Goal: Communication & Community: Connect with others

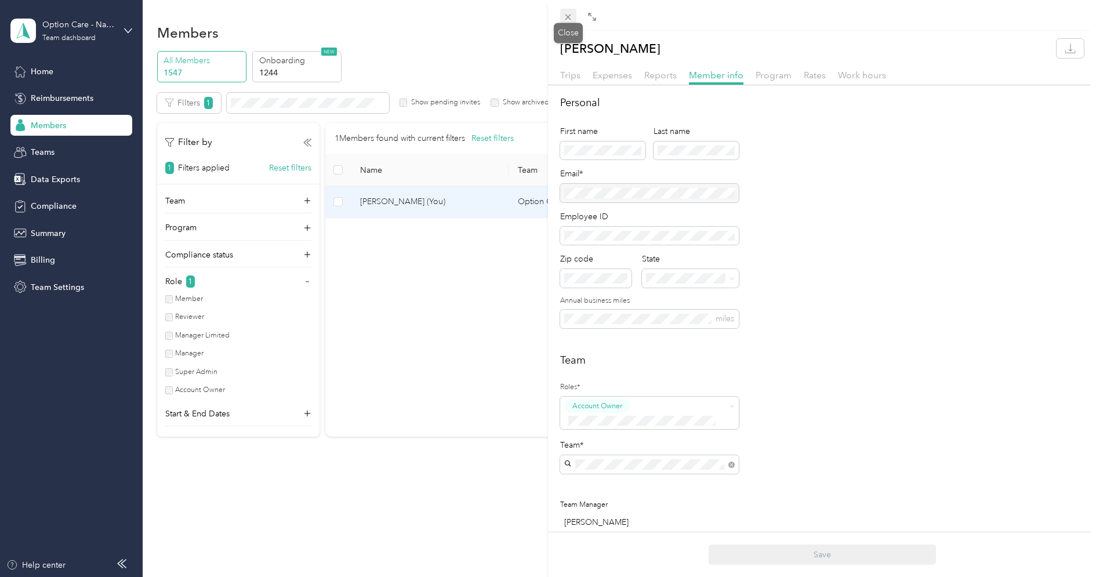
click at [572, 12] on icon at bounding box center [568, 17] width 10 height 10
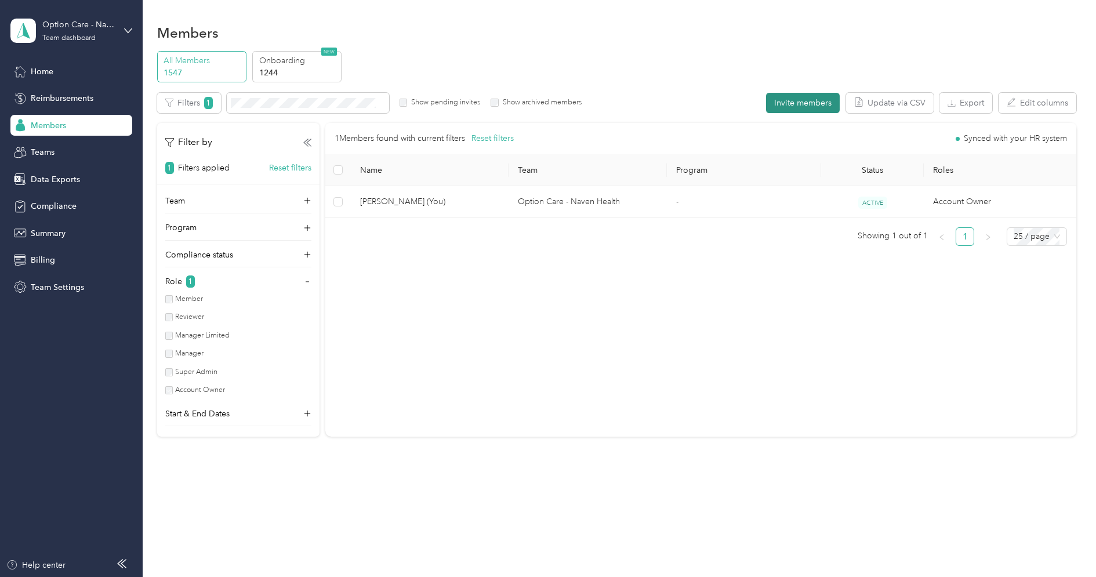
click at [799, 101] on button "Invite members" at bounding box center [803, 103] width 74 height 20
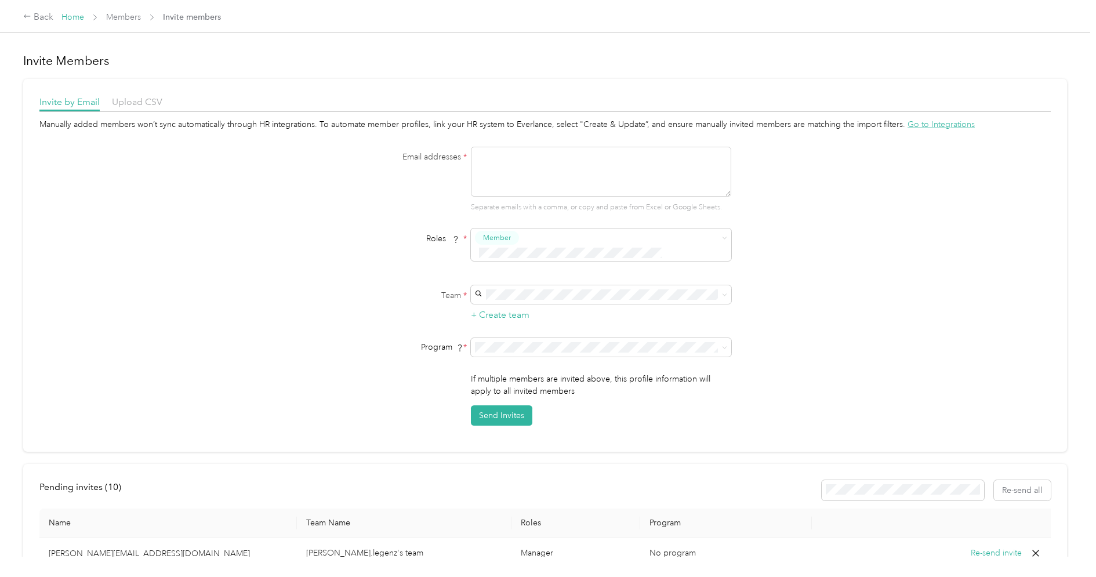
click at [72, 18] on link "Home" at bounding box center [72, 17] width 23 height 10
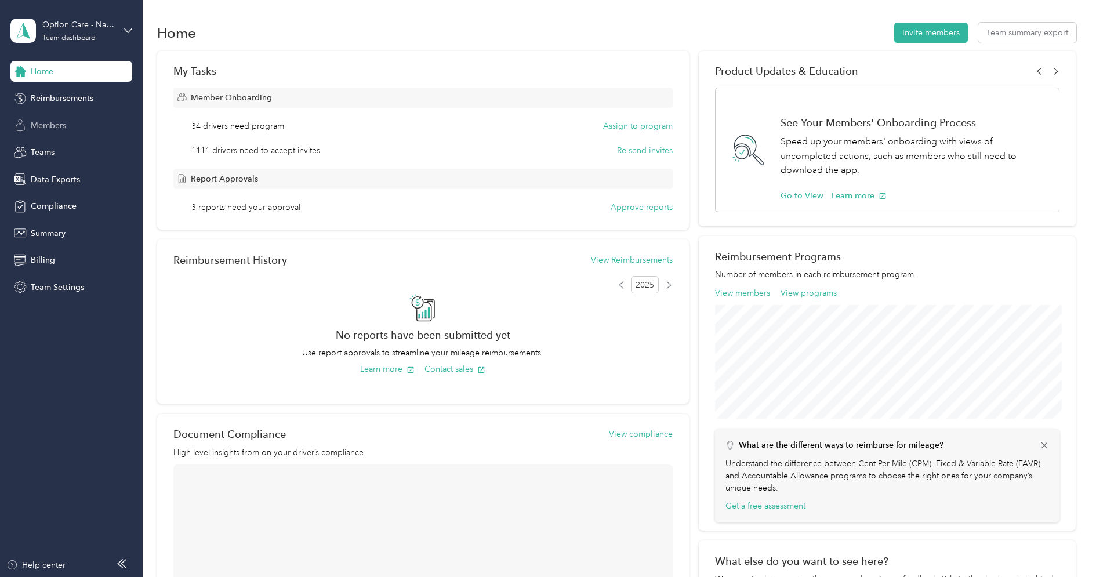
click at [72, 129] on div "Members" at bounding box center [71, 125] width 122 height 21
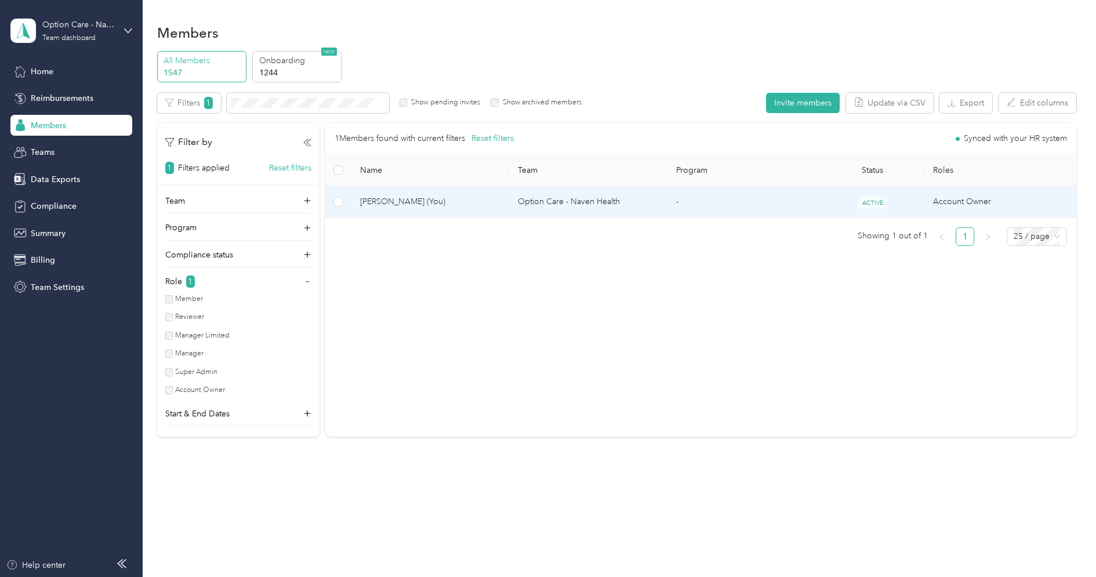
click at [421, 208] on span "[PERSON_NAME] (You)" at bounding box center [430, 201] width 140 height 13
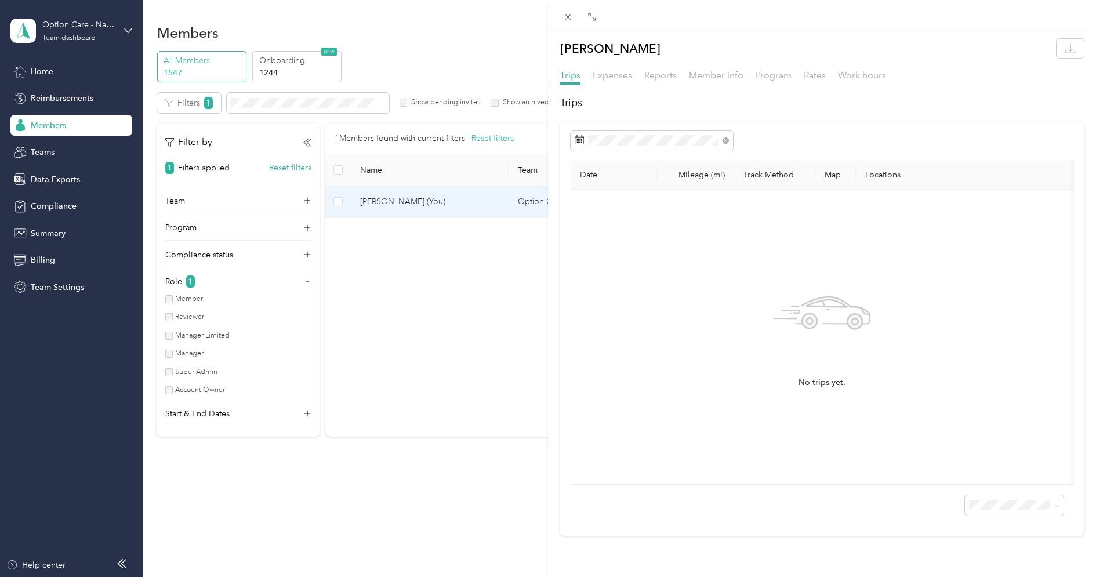
click at [745, 79] on div "Trips Expenses Reports Member info Program Rates Work hours" at bounding box center [822, 76] width 548 height 17
click at [722, 79] on span "Member info" at bounding box center [716, 75] width 54 height 11
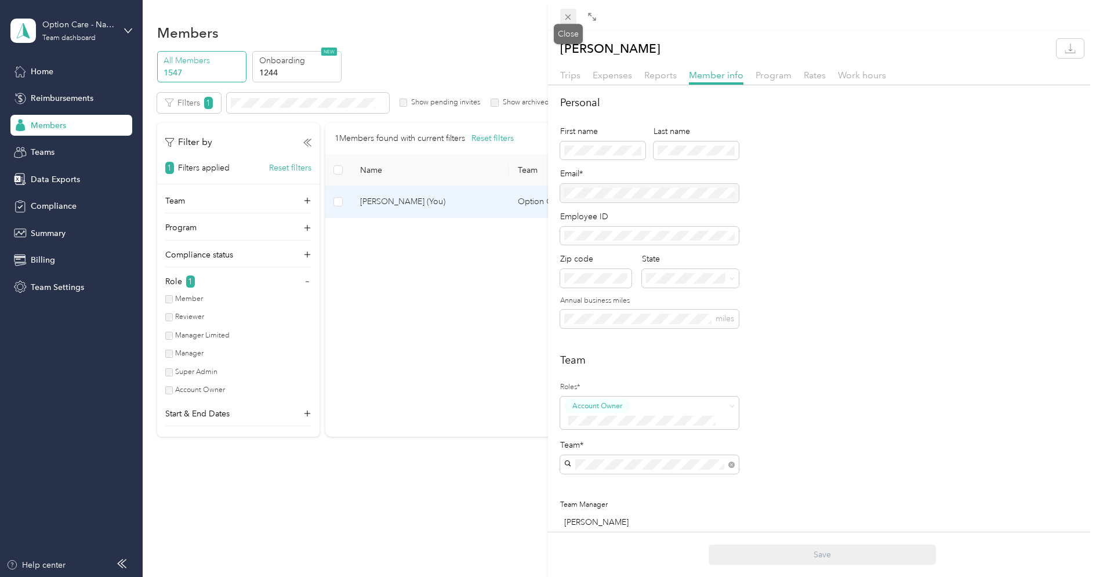
click at [571, 13] on icon at bounding box center [568, 17] width 10 height 10
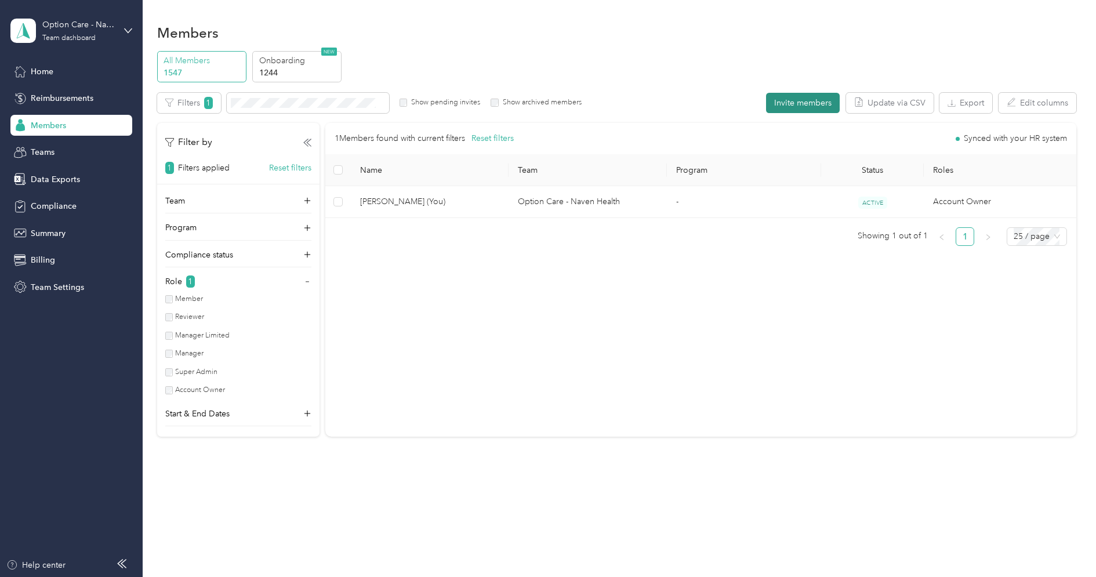
click at [816, 100] on button "Invite members" at bounding box center [803, 103] width 74 height 20
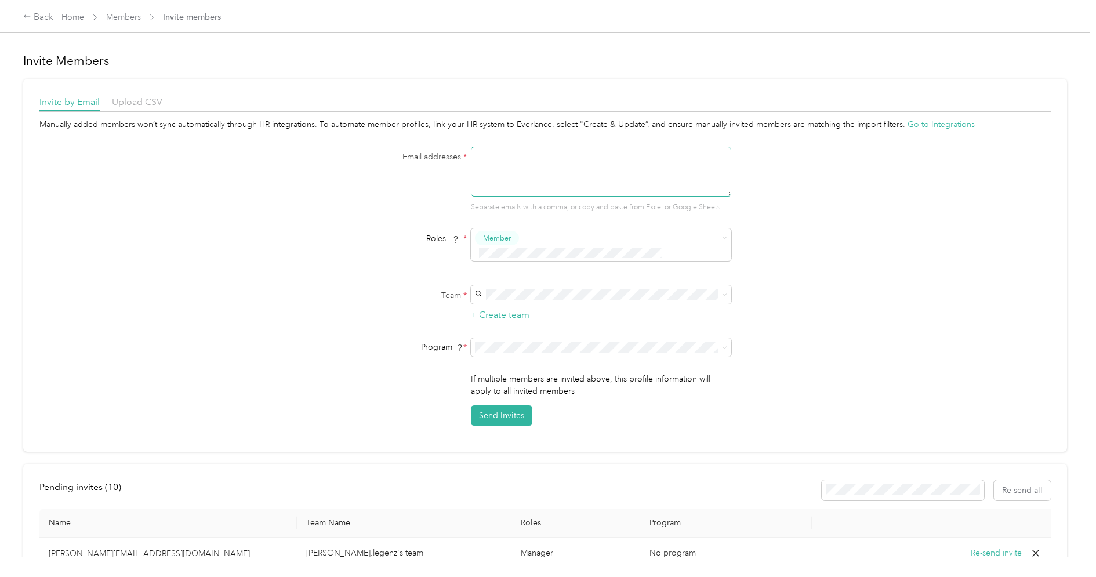
click at [525, 155] on textarea at bounding box center [601, 172] width 260 height 50
paste textarea "[EMAIL_ADDRESS][DOMAIN_NAME]"
click at [367, 182] on div "Email addresses * [EMAIL_ADDRESS][DOMAIN_NAME] Separate emails with a comma, or…" at bounding box center [545, 180] width 446 height 66
click at [532, 247] on span at bounding box center [593, 253] width 237 height 12
click at [522, 347] on span "Super Admin" at bounding box center [511, 348] width 43 height 10
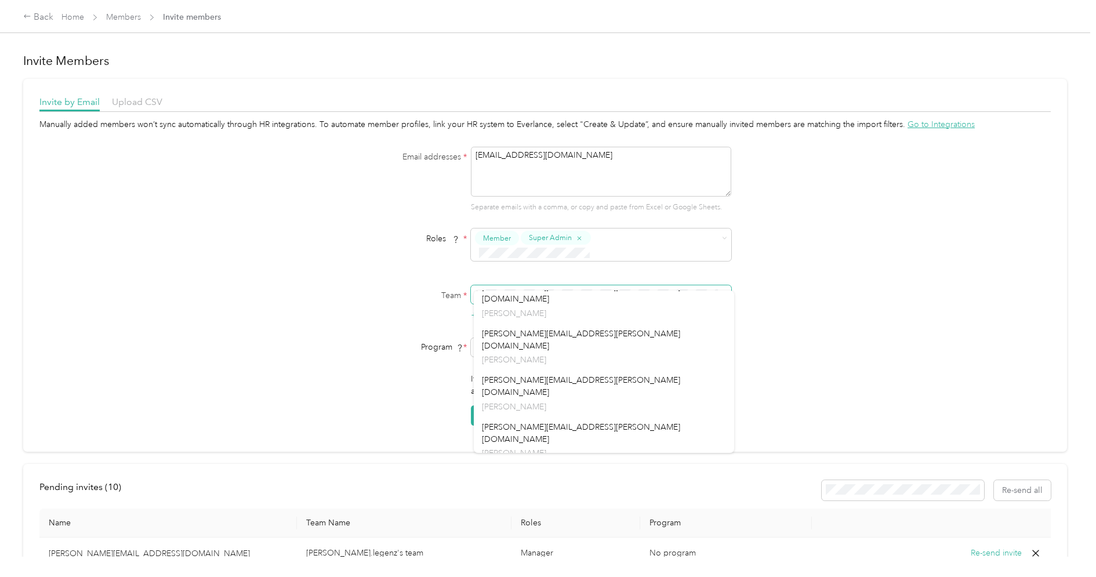
scroll to position [641, 0]
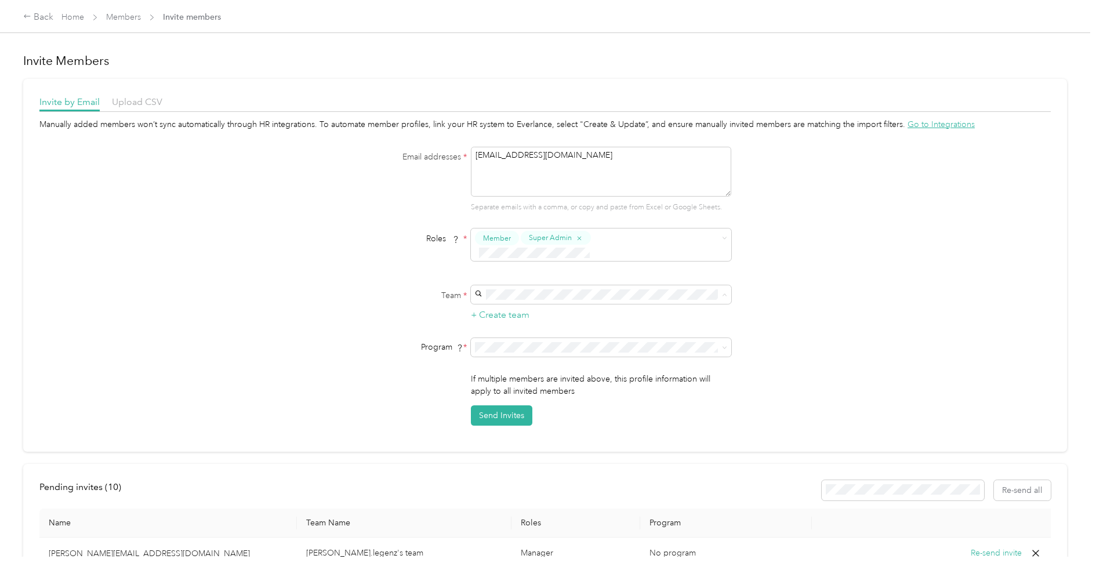
click at [547, 304] on div "Option Care - Naven Health (Main organization) [PERSON_NAME] +8 more" at bounding box center [604, 307] width 244 height 27
click at [519, 432] on span "No program" at bounding box center [505, 435] width 46 height 10
click at [514, 405] on button "Send Invites" at bounding box center [501, 415] width 61 height 20
click at [538, 157] on textarea "[EMAIL_ADDRESS][DOMAIN_NAME]" at bounding box center [601, 172] width 260 height 50
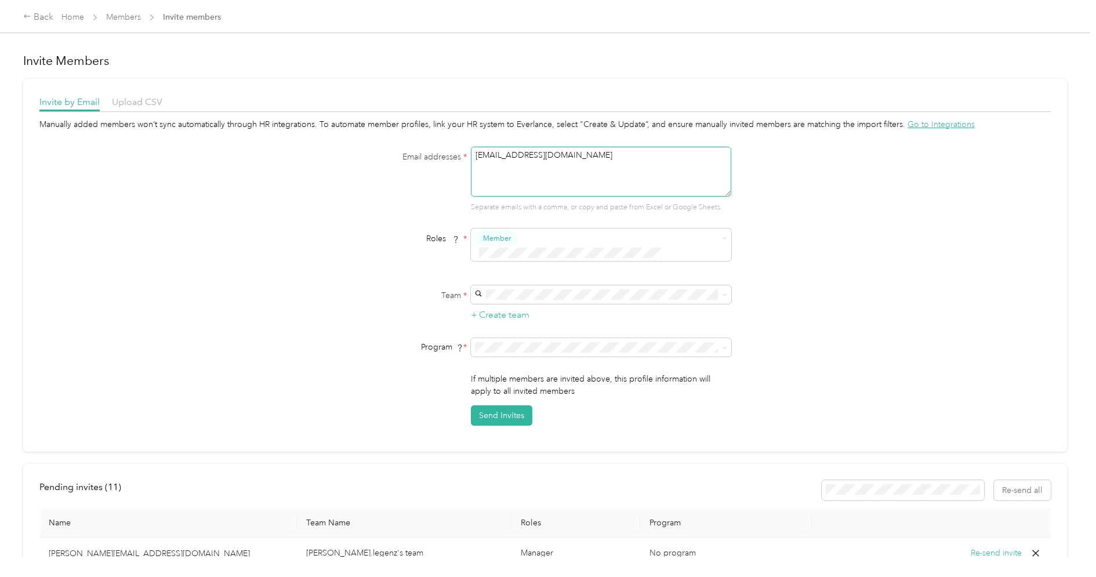
click at [538, 157] on textarea "[EMAIL_ADDRESS][DOMAIN_NAME]" at bounding box center [601, 172] width 260 height 50
paste textarea "[EMAIL_ADDRESS][DOMAIN_NAME]"
click at [517, 237] on button "Member" at bounding box center [497, 238] width 44 height 14
click at [526, 345] on span "Super Admin" at bounding box center [511, 345] width 43 height 10
click at [553, 304] on div "Option Care - Naven Health (Main organization) [PERSON_NAME] +8 more" at bounding box center [604, 307] width 244 height 27
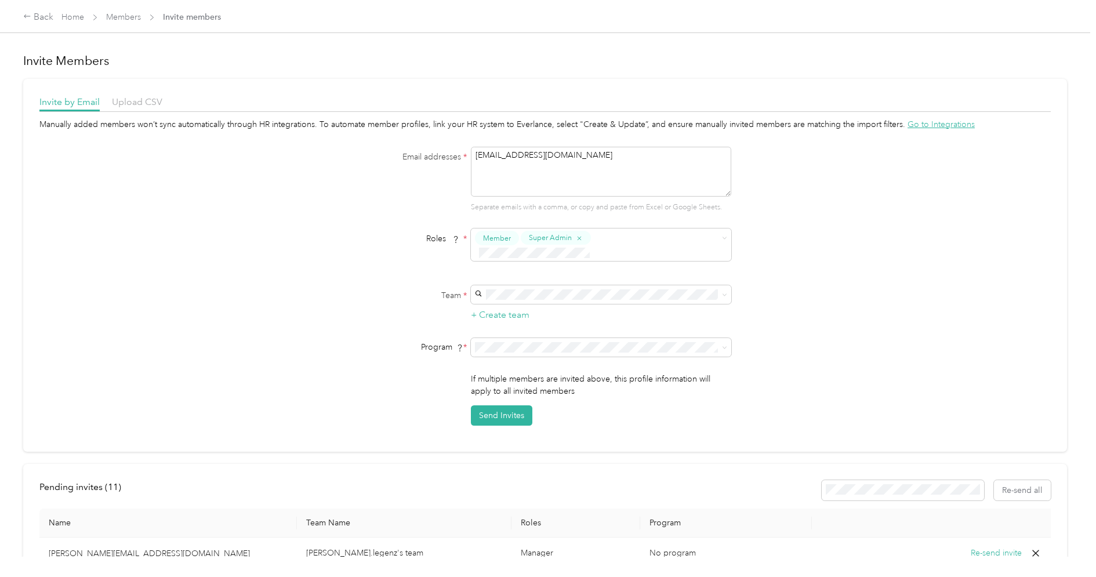
click at [526, 431] on span "No program" at bounding box center [505, 435] width 46 height 10
click at [511, 405] on button "Send Invites" at bounding box center [501, 415] width 61 height 20
click at [558, 158] on textarea "[EMAIL_ADDRESS][DOMAIN_NAME]" at bounding box center [601, 172] width 260 height 50
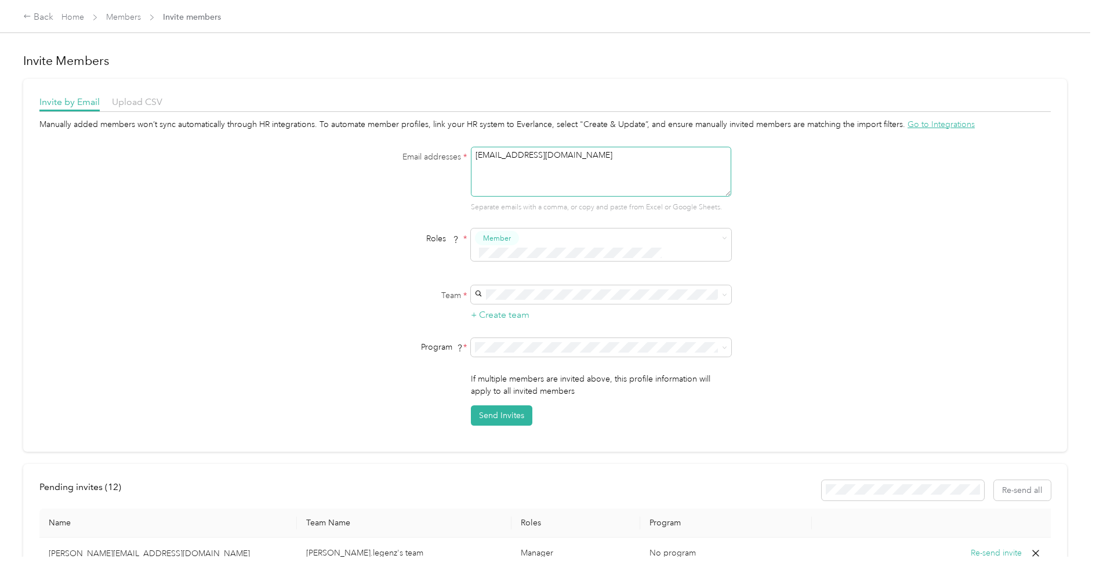
paste textarea "[EMAIL_ADDRESS][DOMAIN_NAME]"
type textarea "[EMAIL_ADDRESS][DOMAIN_NAME]"
click at [402, 184] on div "Email addresses * [EMAIL_ADDRESS][DOMAIN_NAME] Separate emails with a comma, or…" at bounding box center [545, 180] width 446 height 66
click at [519, 348] on span "Super Admin" at bounding box center [511, 347] width 43 height 10
click at [544, 306] on div "Option Care - Naven Health (Main organization) [PERSON_NAME] +8 more" at bounding box center [604, 307] width 244 height 27
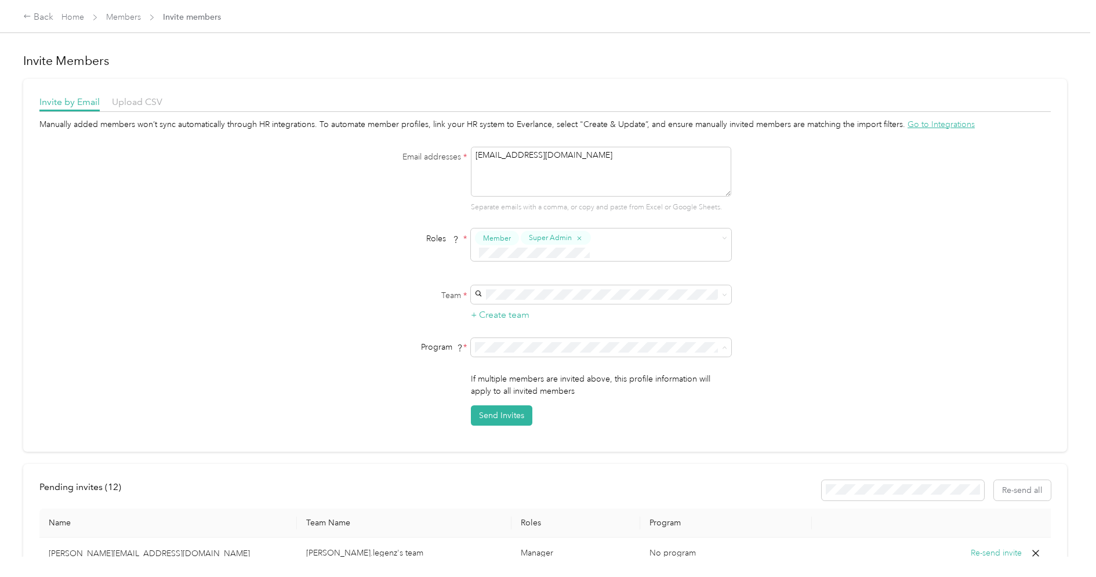
click at [525, 432] on span "No program" at bounding box center [505, 435] width 46 height 10
click at [620, 405] on div "Send Invites" at bounding box center [601, 415] width 260 height 20
click at [513, 405] on button "Send Invites" at bounding box center [501, 415] width 61 height 20
click at [77, 20] on link "Home" at bounding box center [72, 17] width 23 height 10
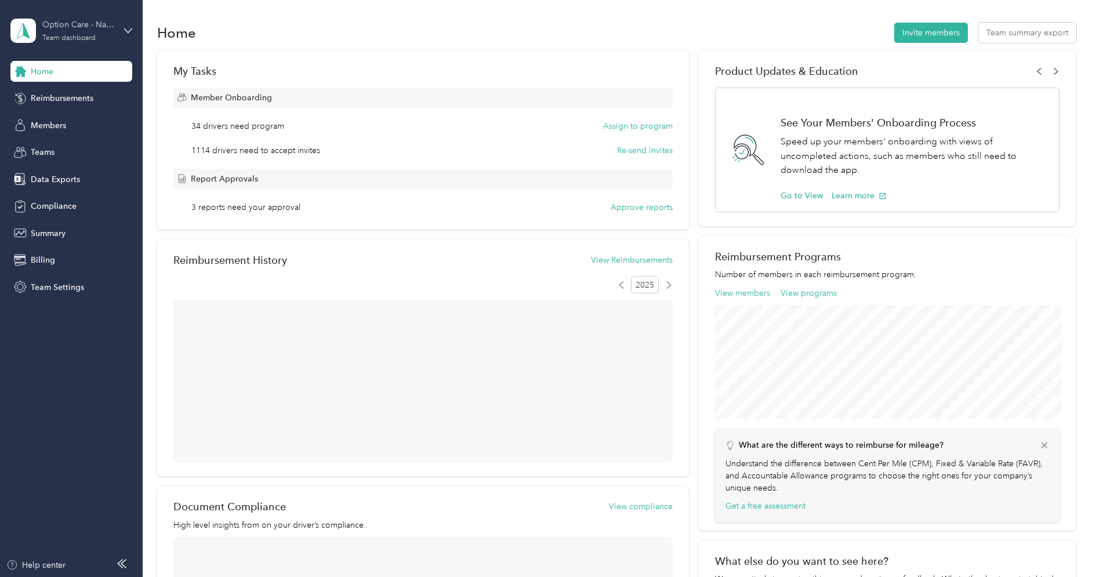
click at [90, 24] on div "Option Care - Naven Health" at bounding box center [78, 25] width 72 height 12
click at [70, 143] on div "Log out" at bounding box center [133, 148] width 228 height 20
